Goal: Information Seeking & Learning: Learn about a topic

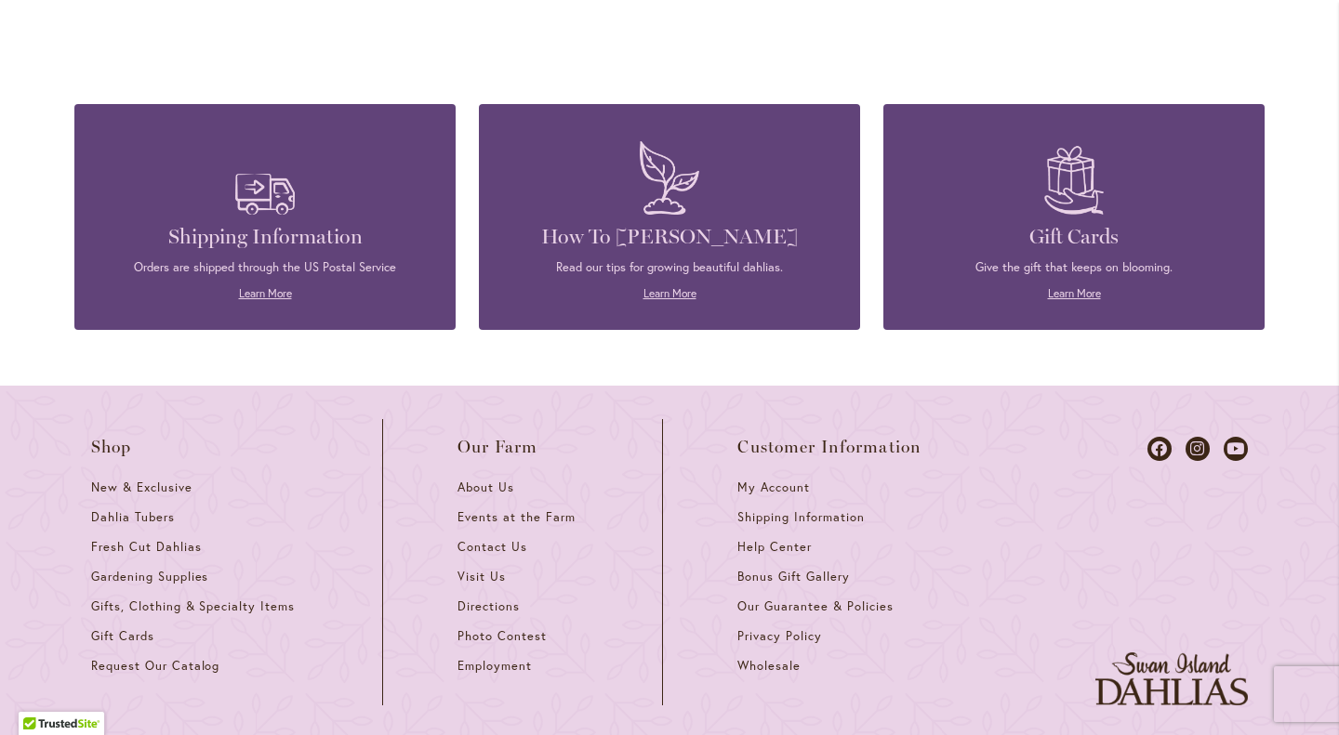
scroll to position [4935, 0]
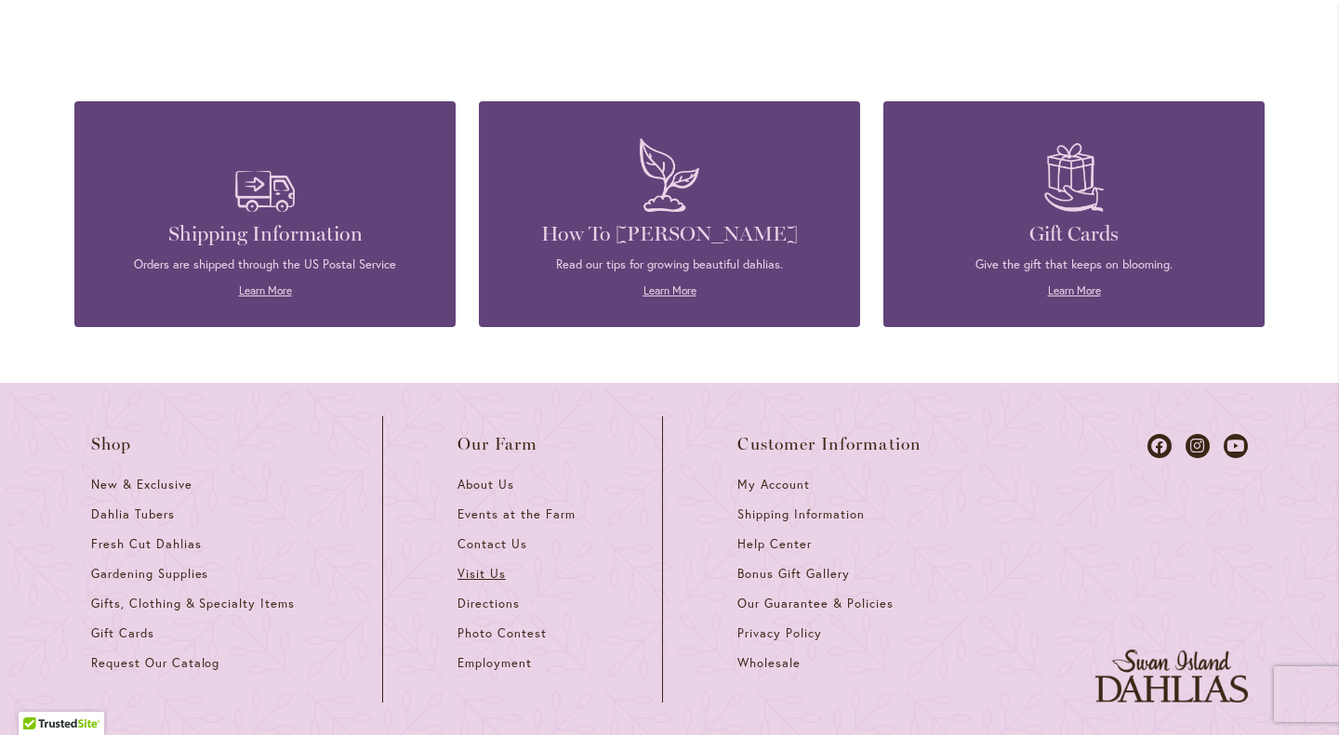
click at [472, 566] on span "Visit Us" at bounding box center [481, 574] width 48 height 16
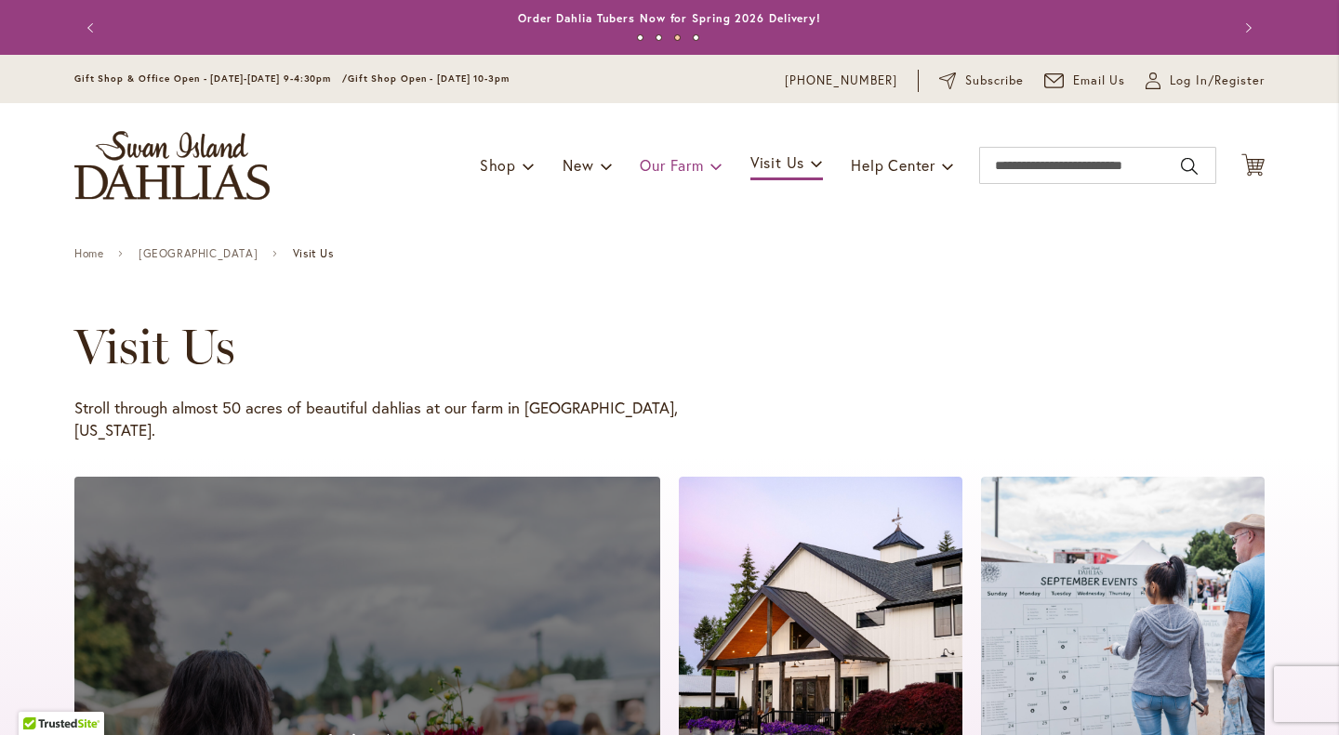
click at [667, 169] on span "Our Farm" at bounding box center [671, 165] width 63 height 20
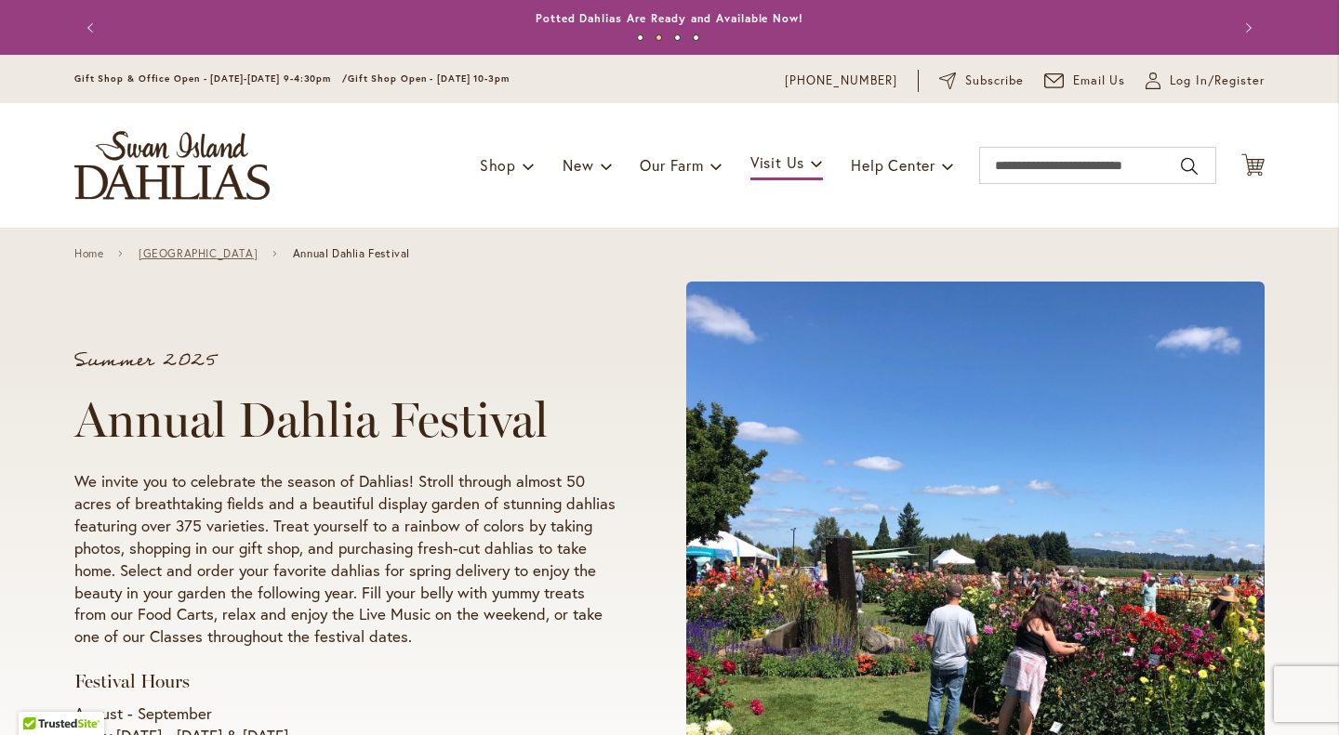
click at [201, 252] on link "[GEOGRAPHIC_DATA]" at bounding box center [198, 253] width 119 height 13
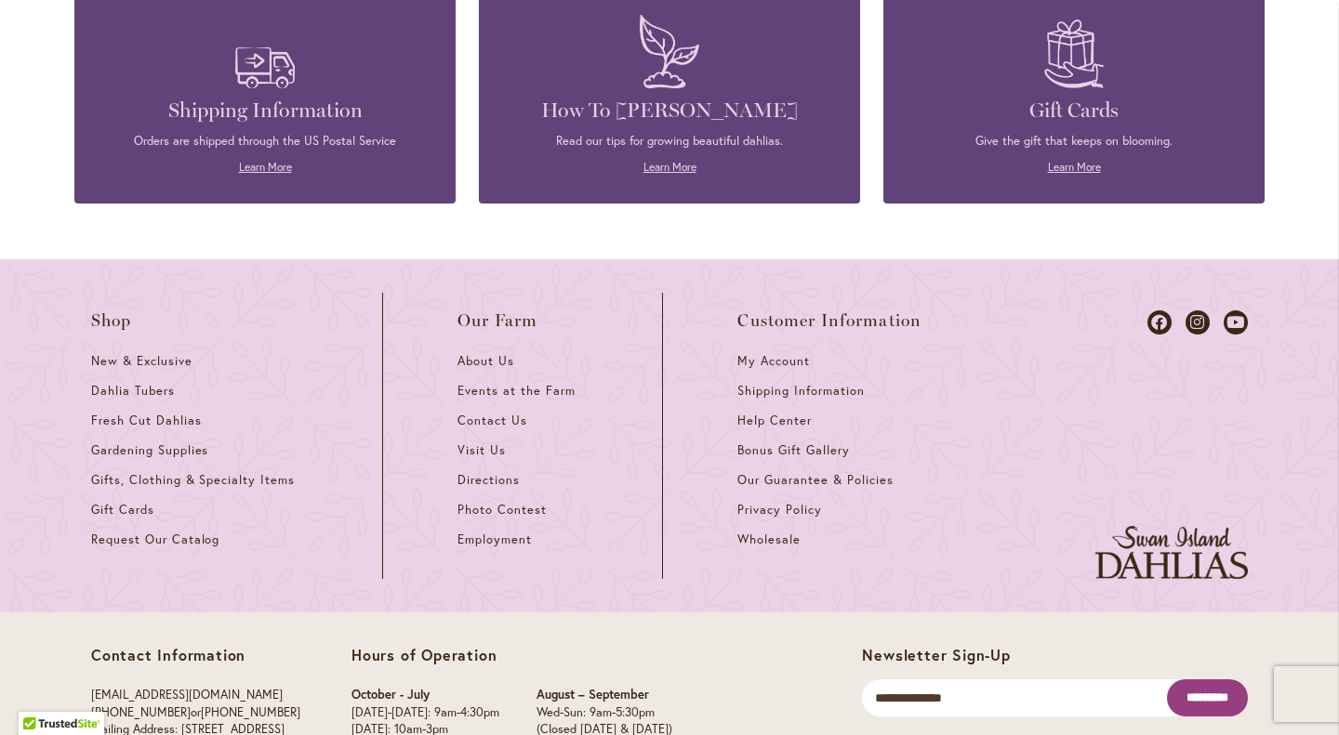
scroll to position [2465, 0]
click at [524, 388] on span "Events at the Farm" at bounding box center [515, 391] width 117 height 16
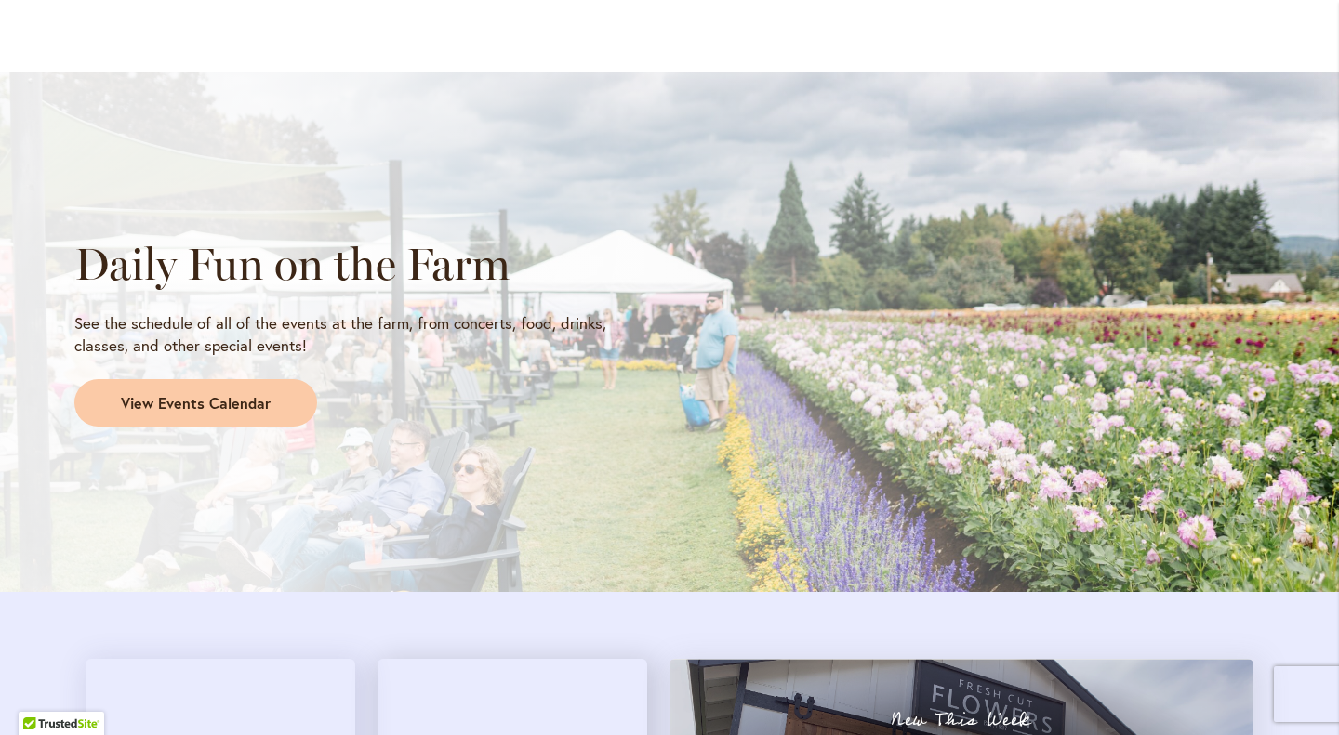
scroll to position [1464, 0]
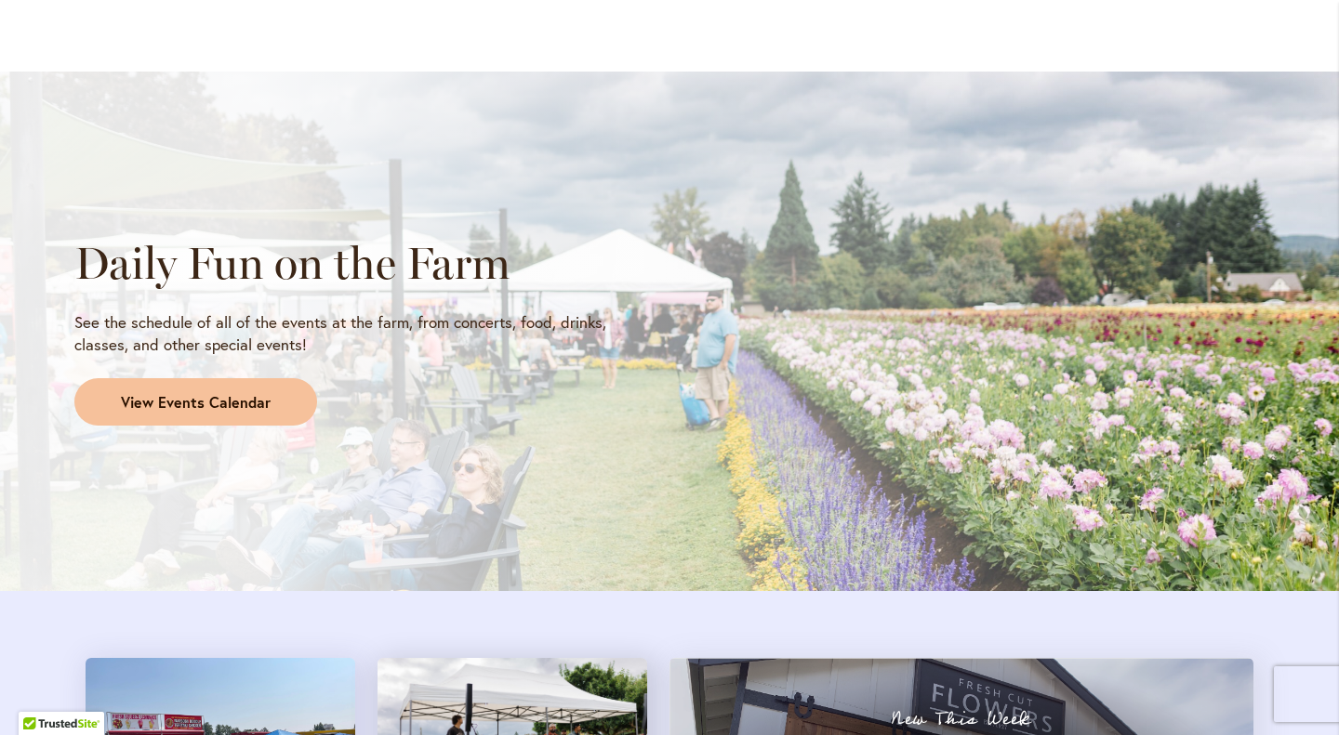
click at [161, 395] on span "View Events Calendar" at bounding box center [196, 402] width 150 height 21
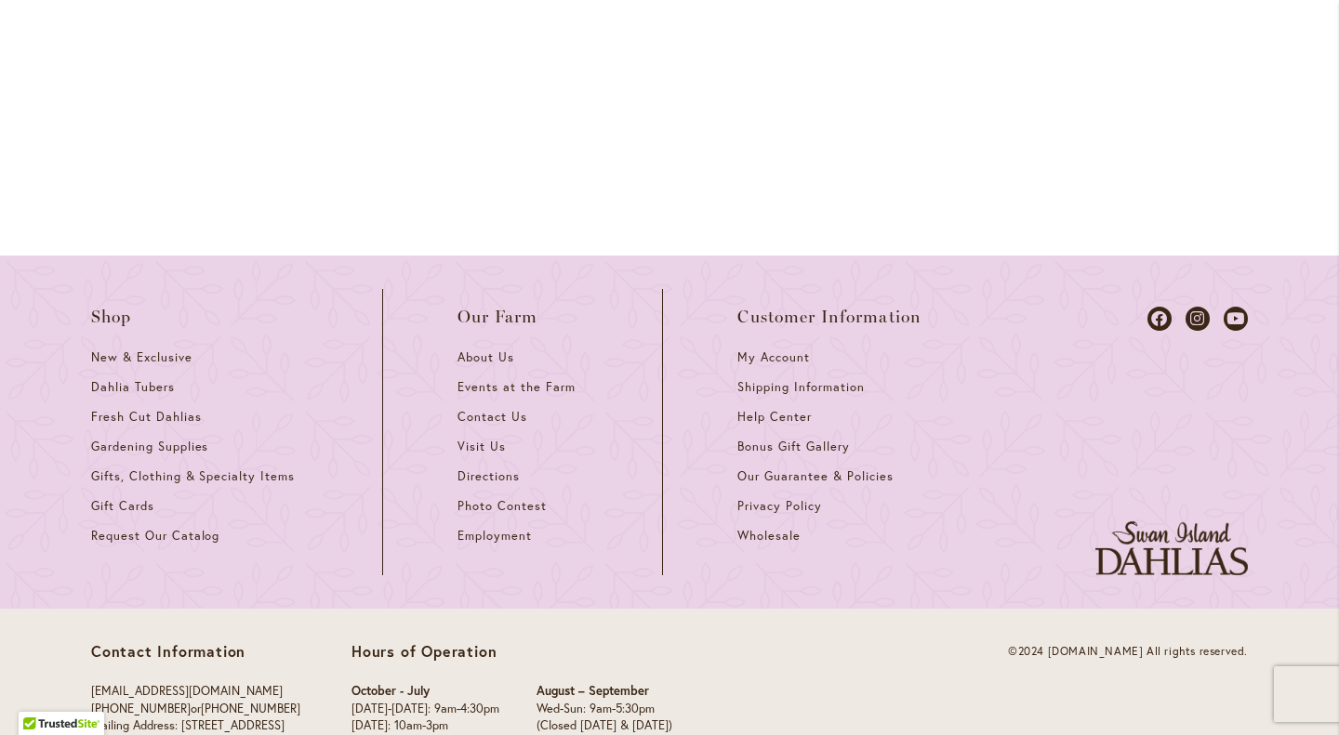
scroll to position [2693, 0]
